Goal: Check status: Check status

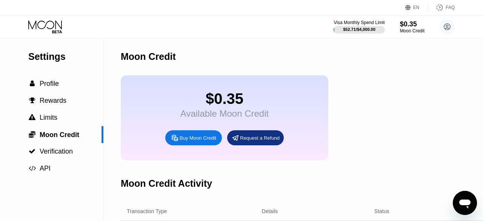
click at [52, 24] on icon at bounding box center [45, 26] width 35 height 13
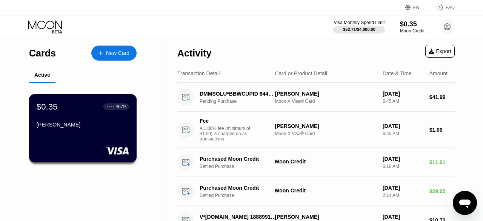
click at [52, 120] on div "$0.35 ● ● ● ● 4679 [PERSON_NAME]" at bounding box center [83, 116] width 92 height 29
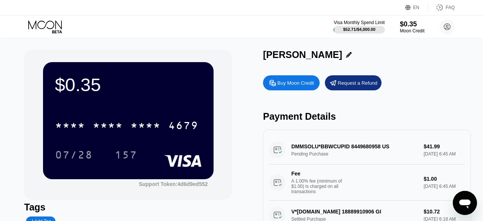
click at [123, 100] on div "$0.35 * * * * * * * * * * * * 4679 07/28 157" at bounding box center [128, 120] width 170 height 117
click at [64, 92] on div "$0.35" at bounding box center [128, 84] width 146 height 21
click at [172, 169] on div "$0.35 * * * * * * * * * * * * 4679 07/28 157" at bounding box center [128, 120] width 170 height 117
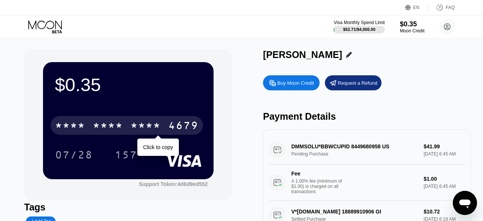
click at [169, 132] on div "4679" at bounding box center [183, 127] width 30 height 12
